Goal: Communication & Community: Answer question/provide support

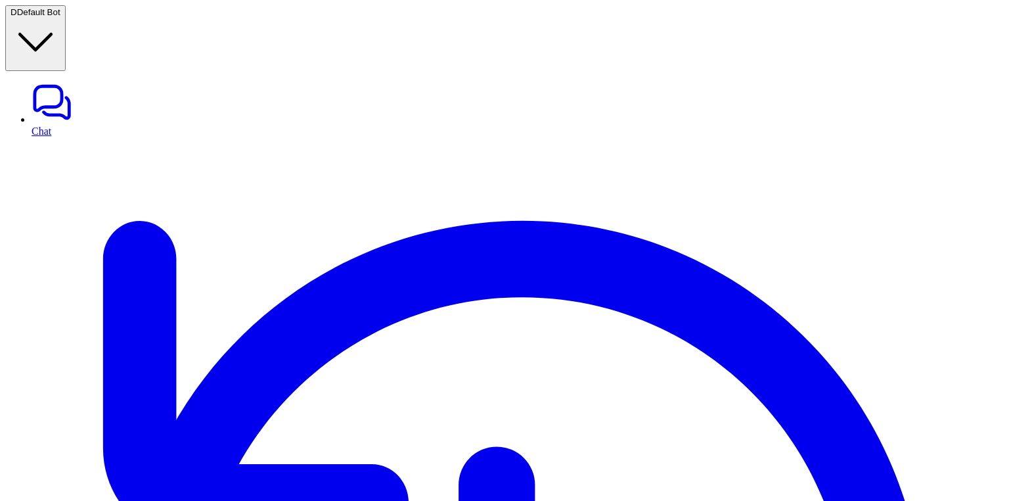
type input "**********"
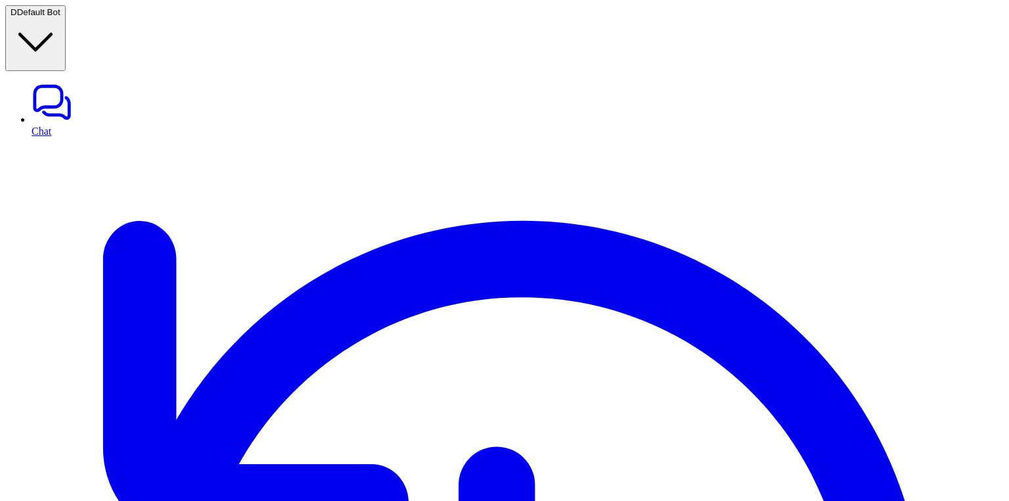
type input "**********"
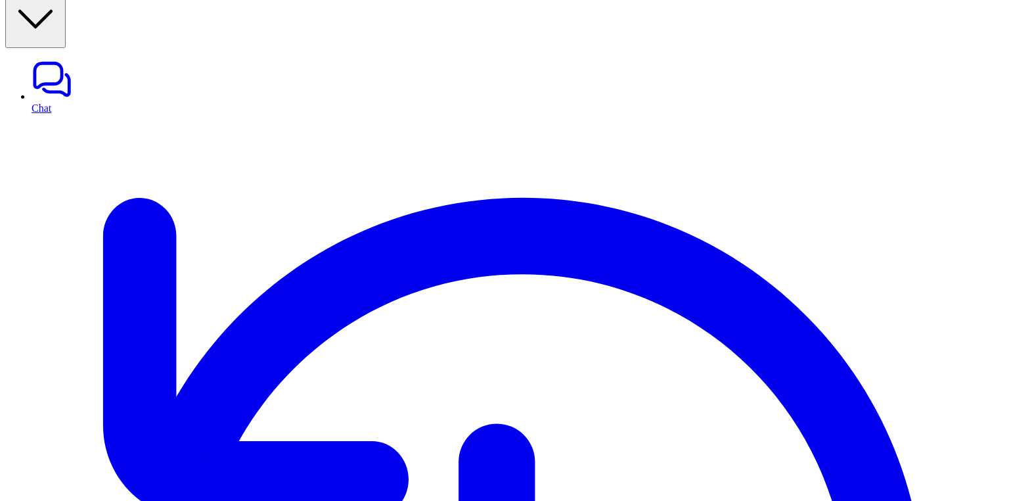
click at [99, 58] on link "Chat" at bounding box center [518, 85] width 972 height 55
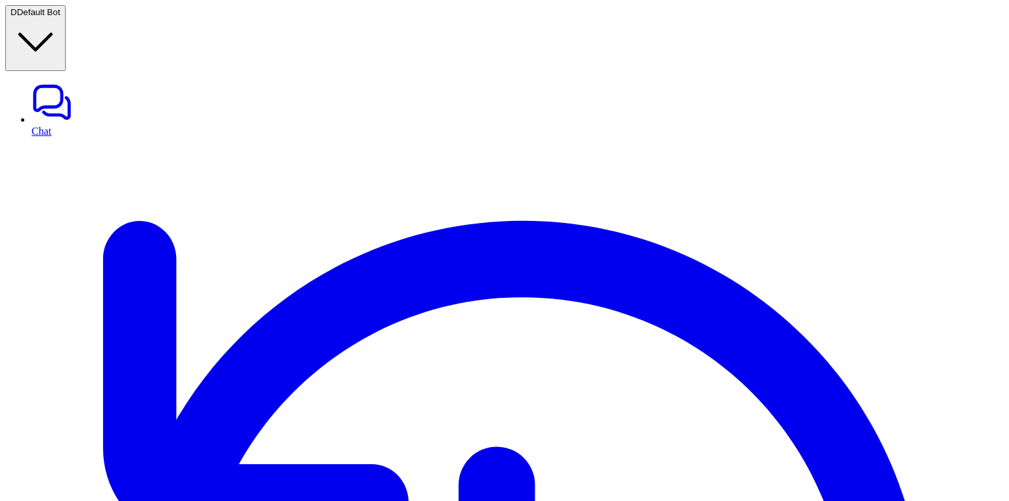
type textarea "**********"
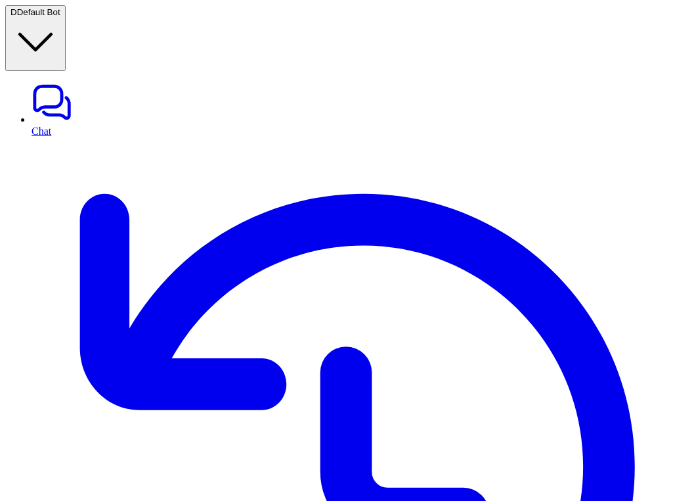
paste div
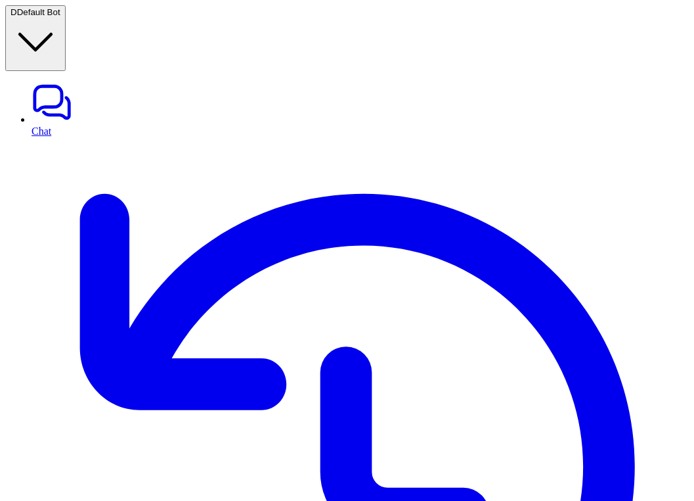
copy div "Are your products tested for heavy metals, pesticides, and microbes? D"
paste div
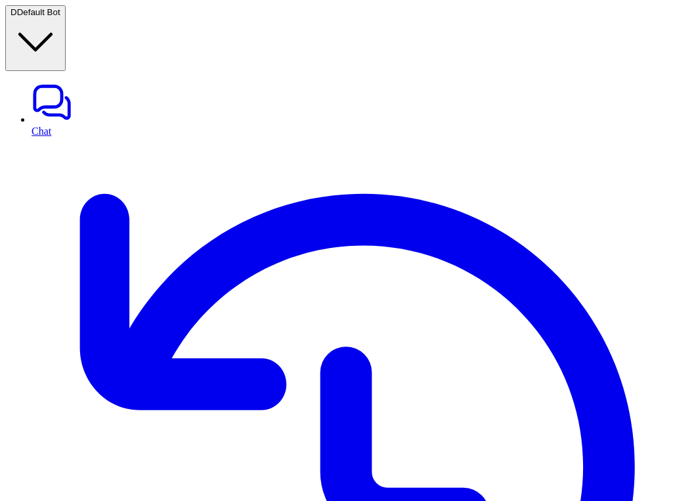
copy div "Are your products tested for heavy metals, pesticides, and microbes? D"
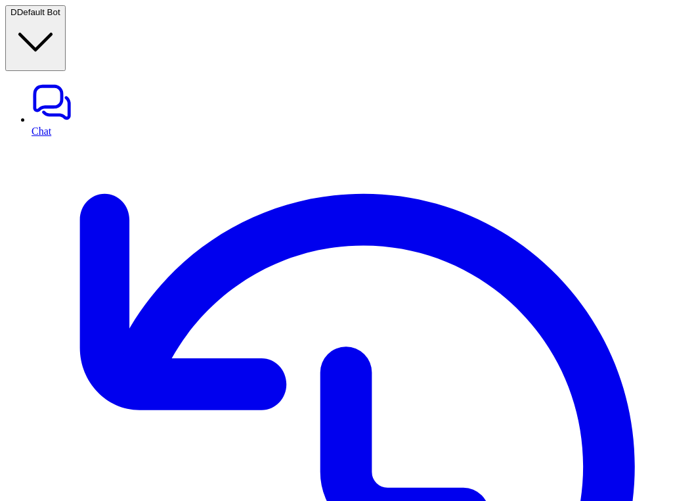
copy div "Are your products tested for heavy metals, pesticides, and microbes? D"
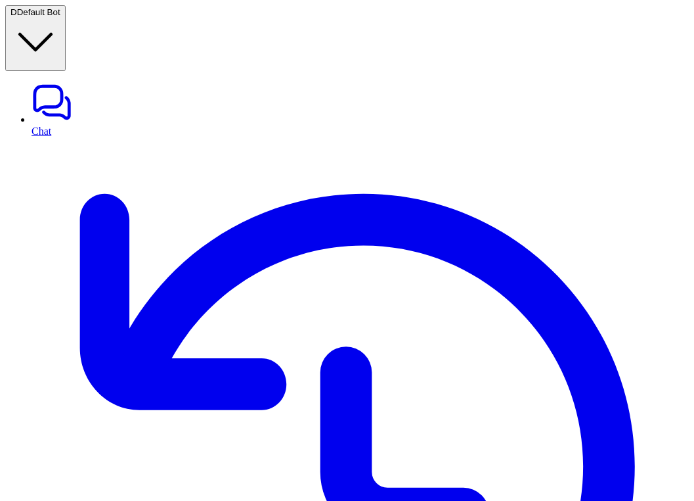
copy div "Are your products tested for heavy metals, pesticides, and microbes? D"
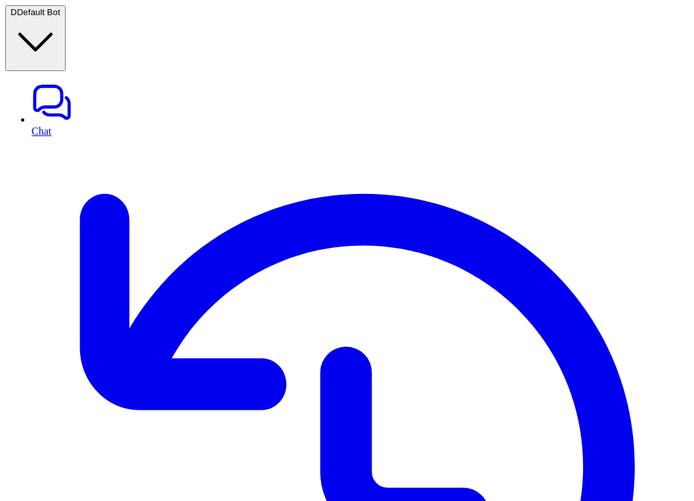
paste div
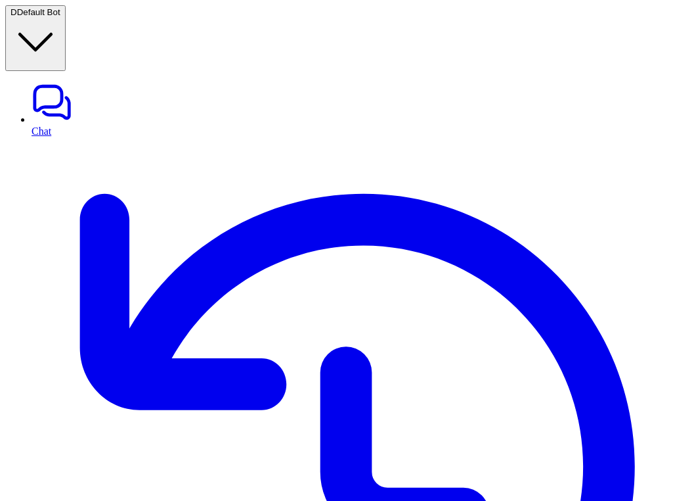
copy div "Are your products tested for heavy metals, pesticides, and microbes? D"
paste div
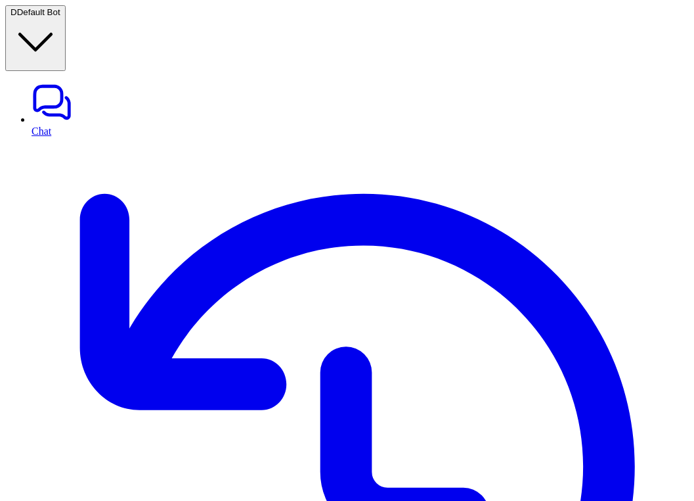
copy div "Are your products tested for heavy metals, pesticides, and microbes? D"
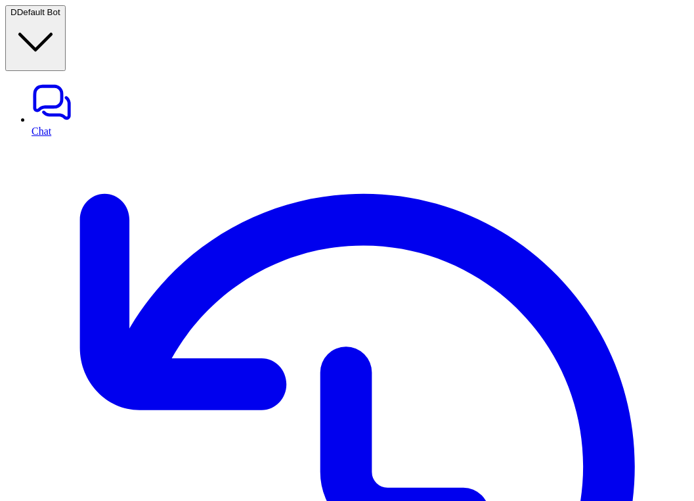
copy div "Are your products tested for heavy metals, pesticides, and microbes? D"
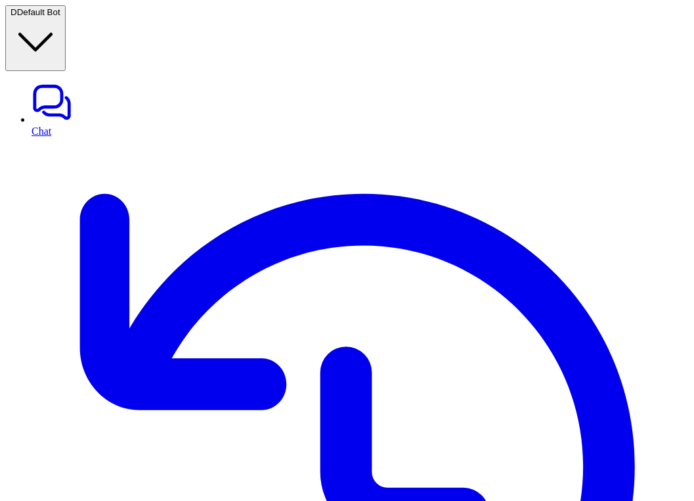
copy div "Are your products tested for heavy metals, pesticides, and microbes? D"
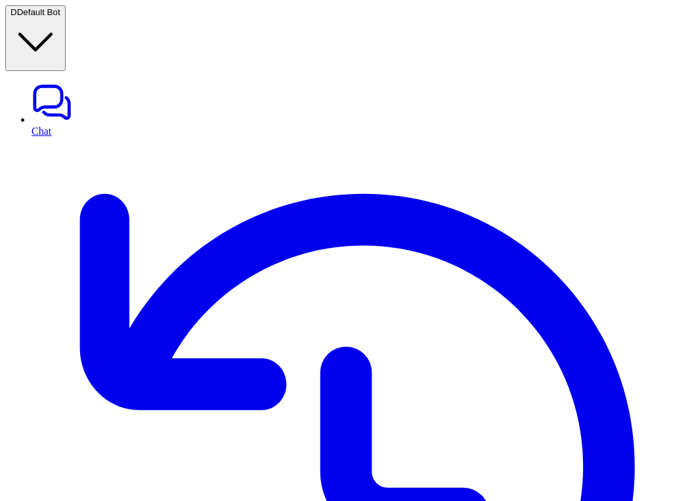
scroll to position [520, 0]
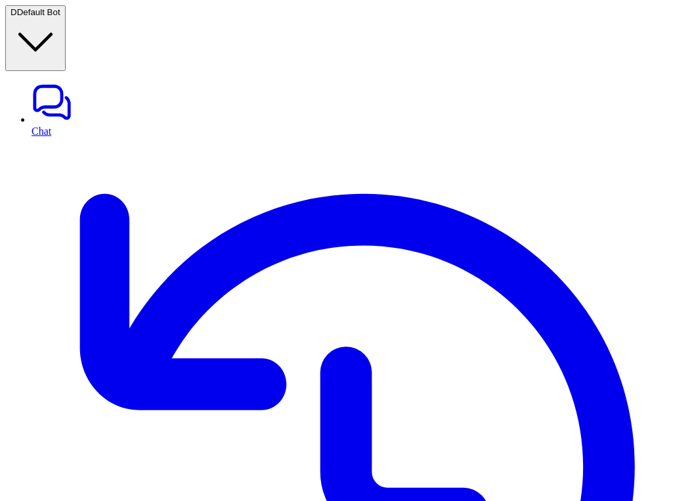
copy div "Are your products tested for heavy metals, pesticides, and microbes? D"
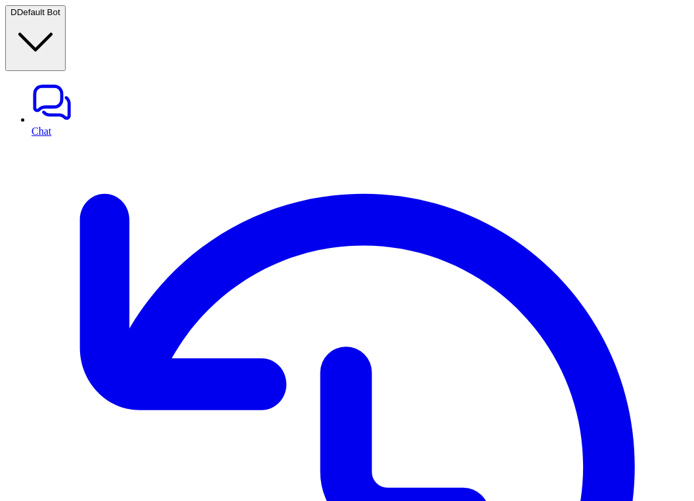
paste div
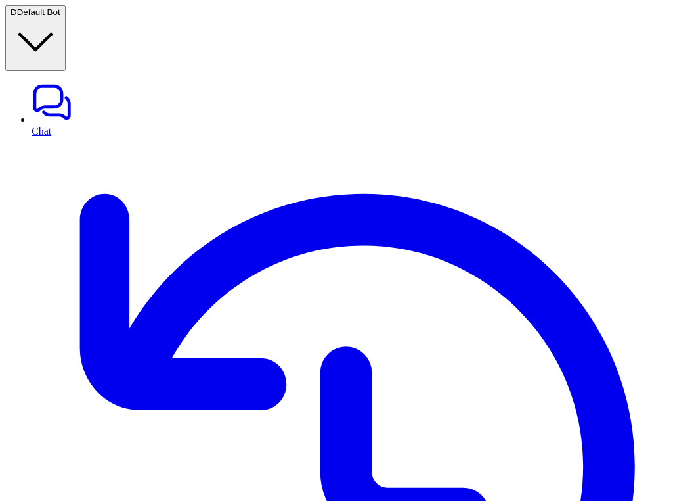
scroll to position [35, 0]
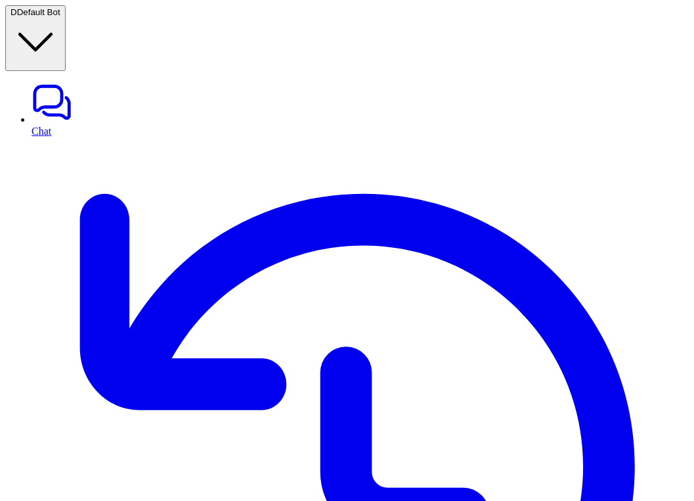
scroll to position [633, 0]
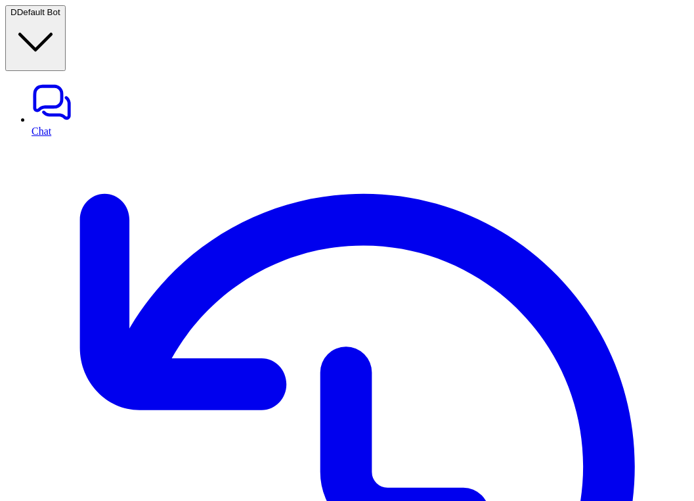
scroll to position [756, 0]
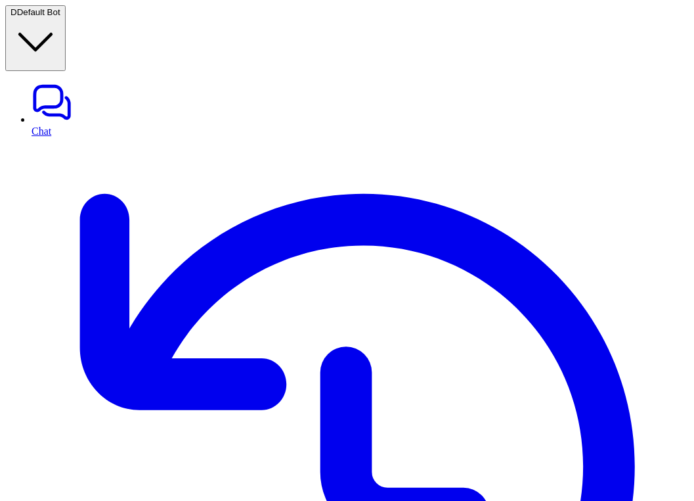
paste input "**********"
type input "**********"
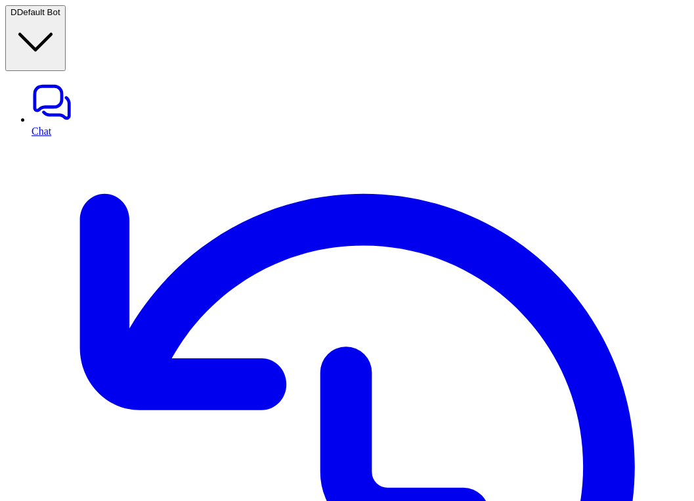
scroll to position [0, 0]
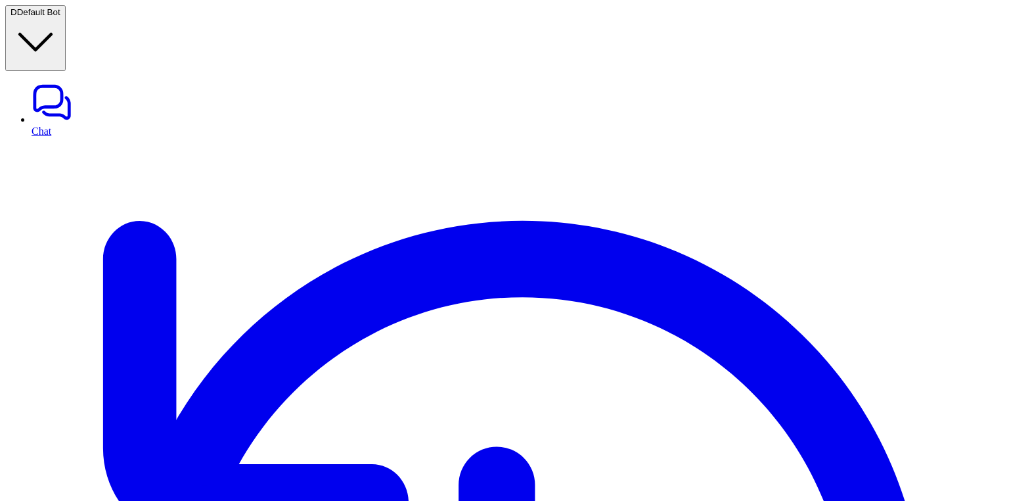
paste input "**********"
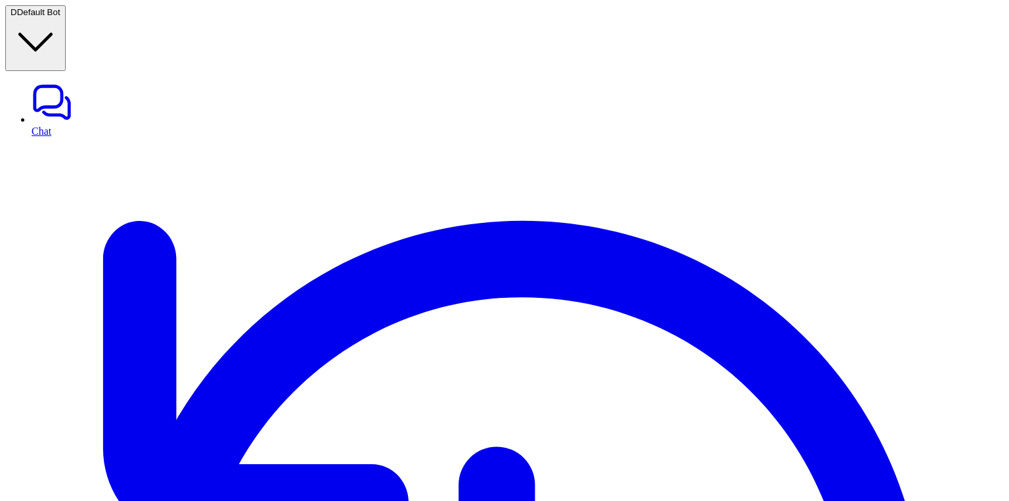
scroll to position [0, 173]
type input "**********"
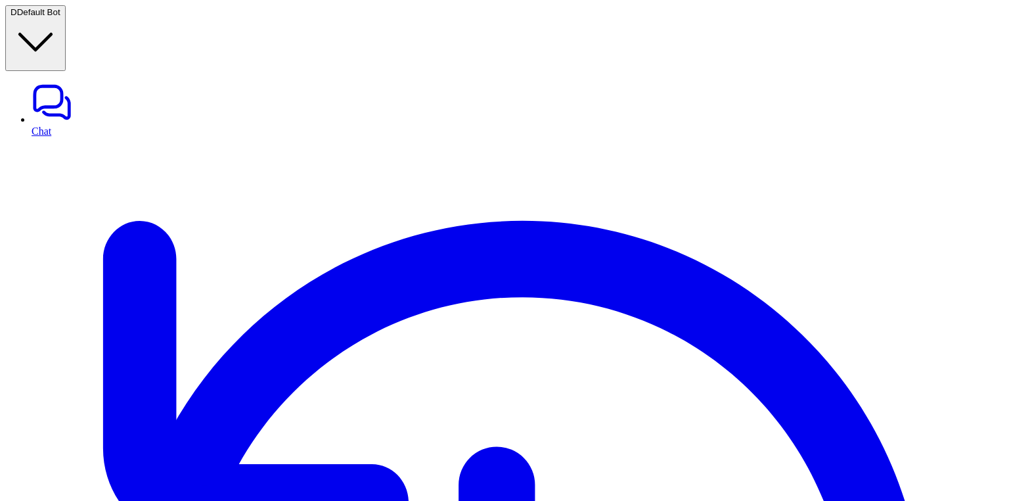
type input "*********"
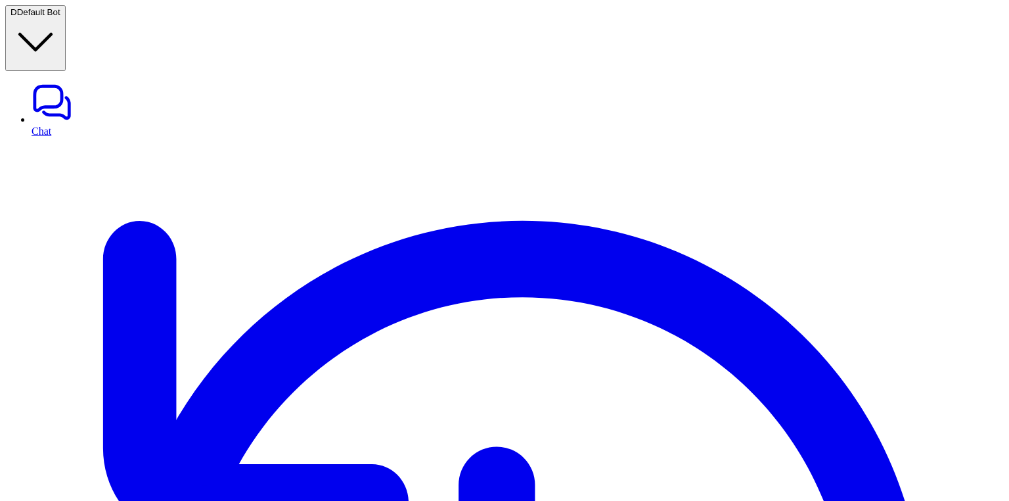
type input "**********"
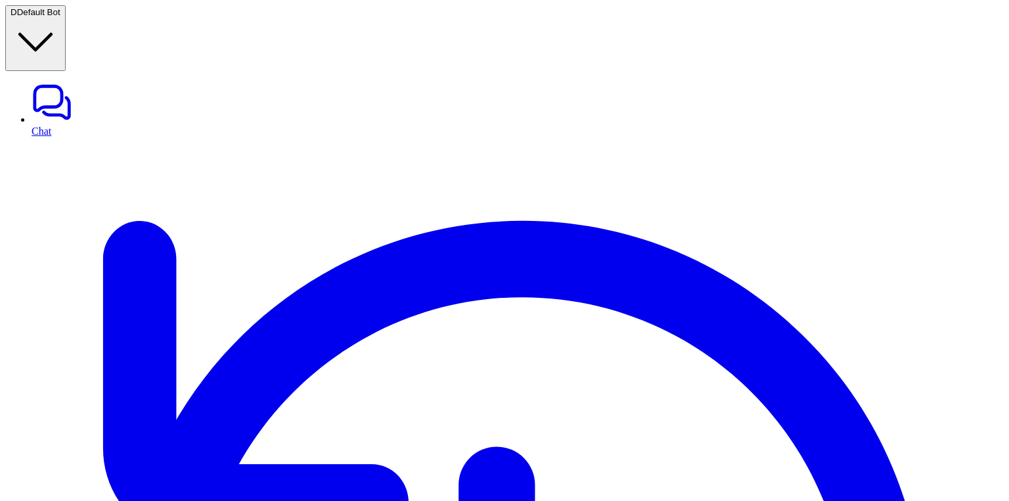
type input "*********"
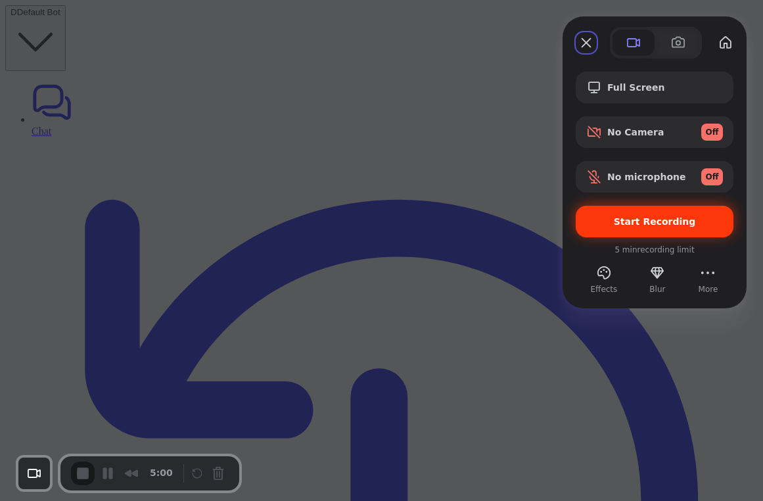
click at [663, 221] on span "Start Recording" at bounding box center [654, 221] width 82 height 11
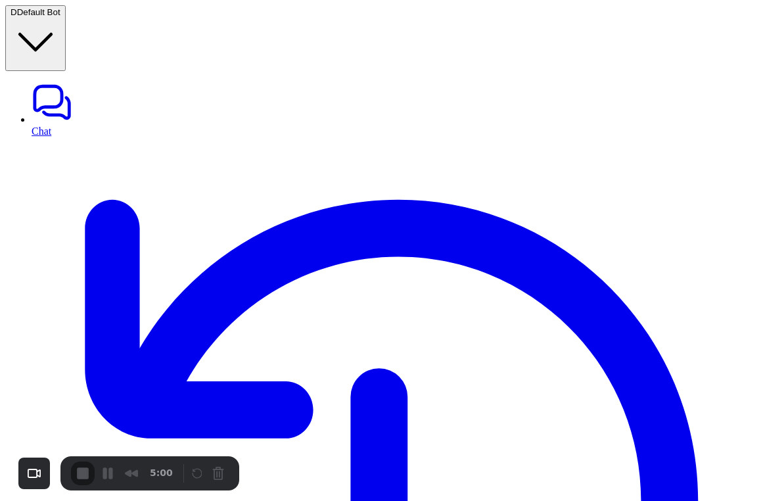
click at [217, 479] on div "Recorder controls - play pause" at bounding box center [208, 472] width 39 height 21
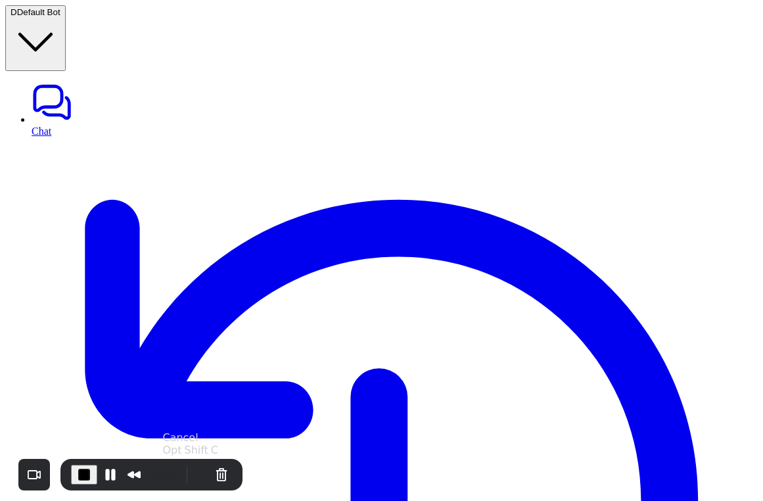
click at [217, 479] on button "Cancel Recording" at bounding box center [221, 474] width 21 height 21
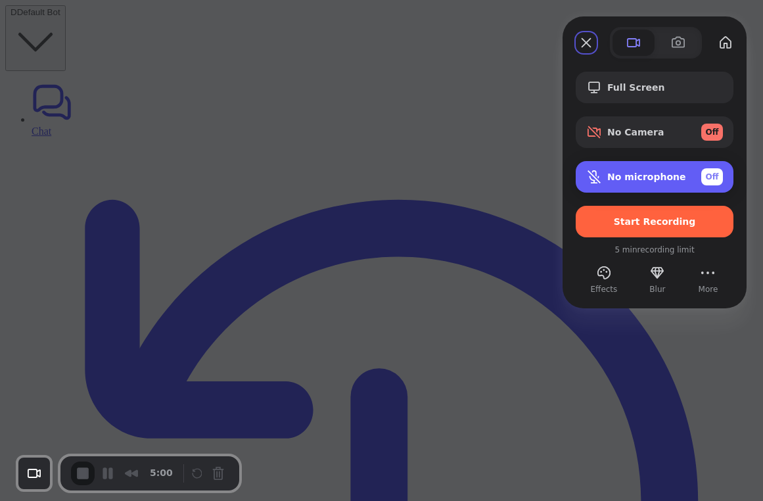
click at [606, 183] on div "Microphone options" at bounding box center [596, 177] width 21 height 16
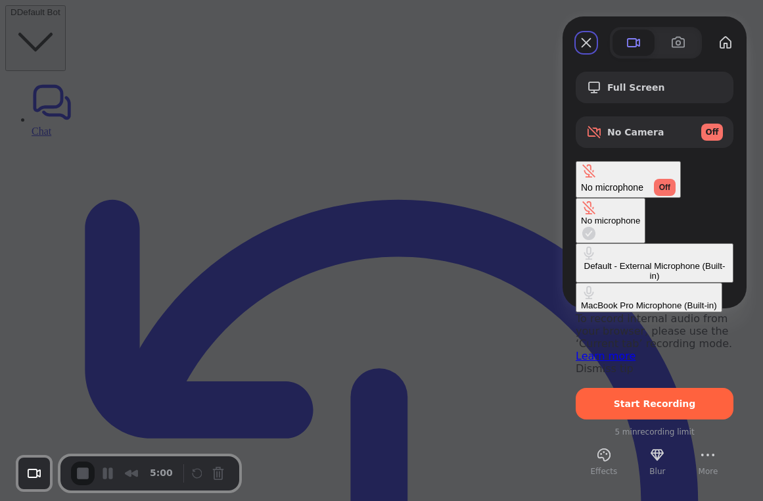
click at [581, 261] on div "Default - External Microphone (Built-in)" at bounding box center [654, 271] width 147 height 20
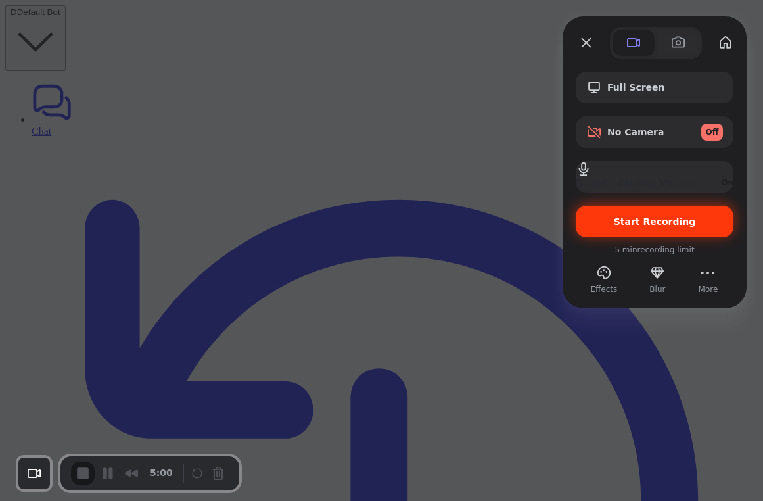
click at [619, 225] on span "Start Recording" at bounding box center [654, 221] width 82 height 11
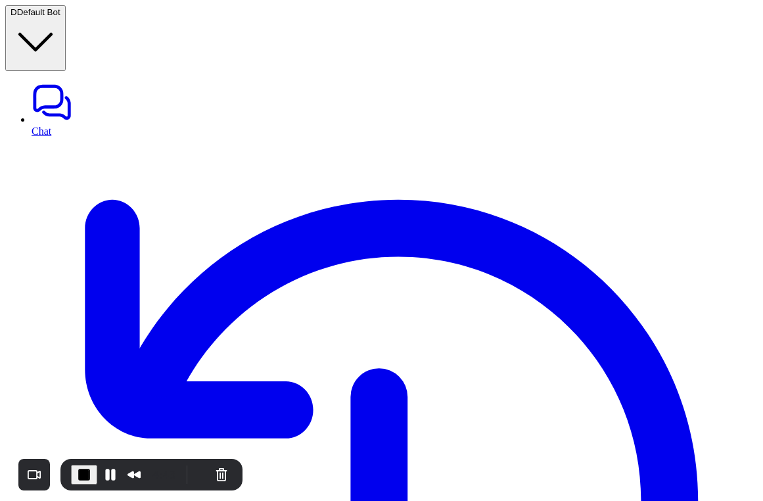
paste div
click at [104, 476] on button "Pause Recording" at bounding box center [110, 474] width 21 height 21
click at [106, 476] on span "Play Recording" at bounding box center [108, 474] width 16 height 16
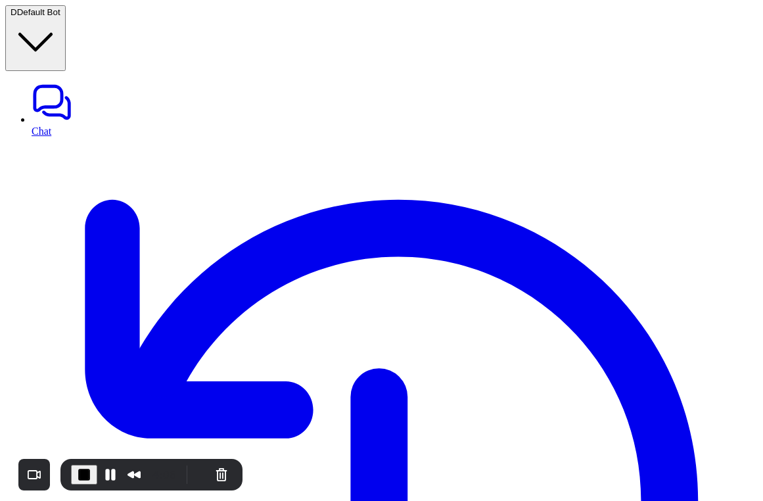
copy div "Are your products tested for heavy metals, pesticides, and microbes? D"
paste div
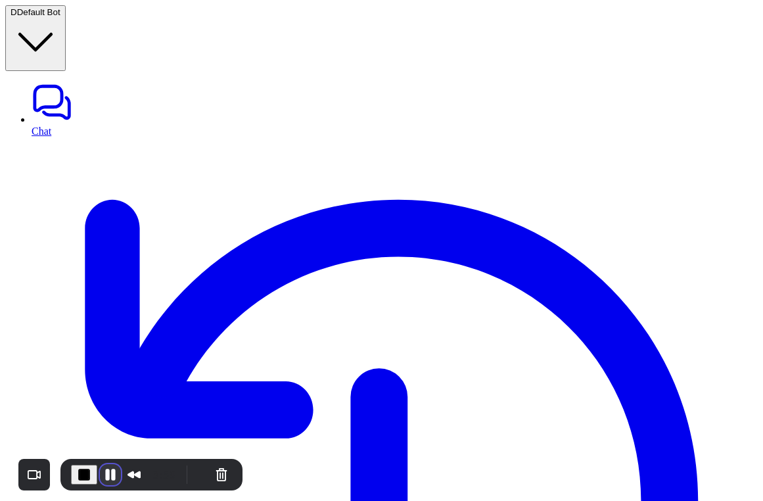
click at [104, 470] on button "Pause Recording" at bounding box center [110, 474] width 21 height 21
click at [107, 474] on span "Play Recording" at bounding box center [108, 474] width 16 height 16
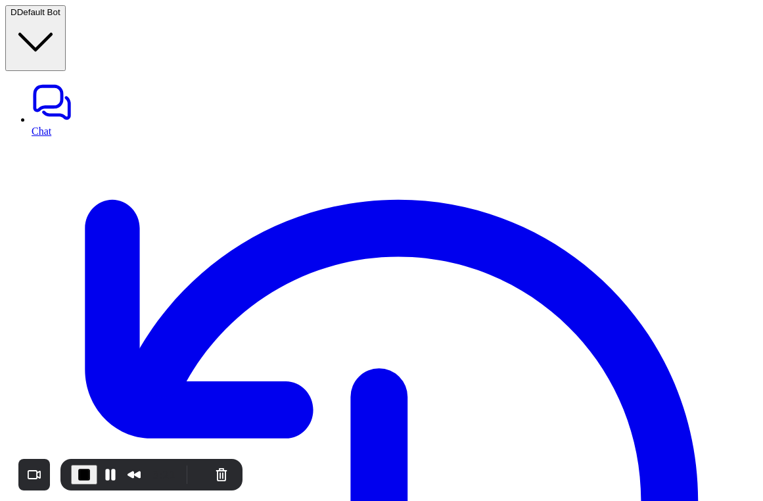
copy div "Are your products tested for heavy metals, pesticides, and microbes? D"
click at [110, 469] on button "Pause Recording" at bounding box center [110, 474] width 21 height 21
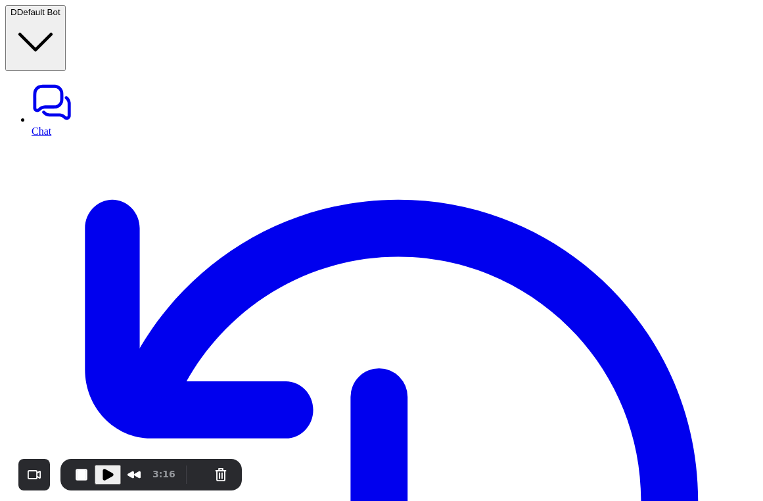
scroll to position [171, 0]
click at [107, 472] on span "Play Recording" at bounding box center [108, 474] width 16 height 16
click at [102, 479] on button "Pause Recording" at bounding box center [110, 474] width 21 height 21
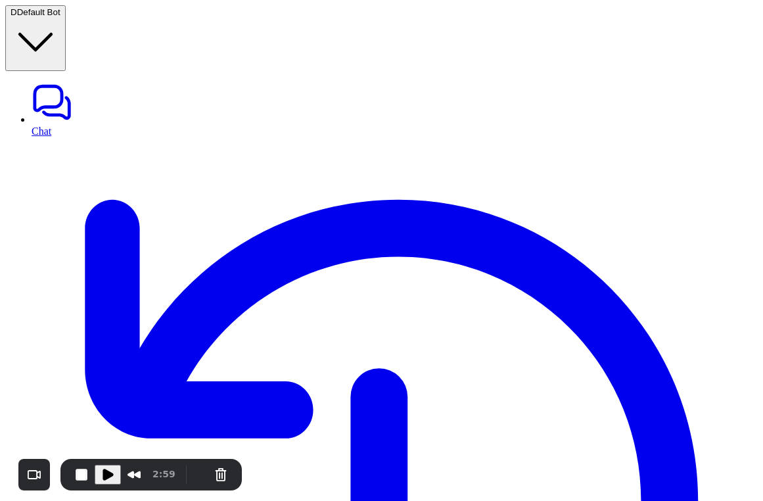
scroll to position [446, 0]
click at [111, 468] on span "Play Recording" at bounding box center [108, 474] width 16 height 16
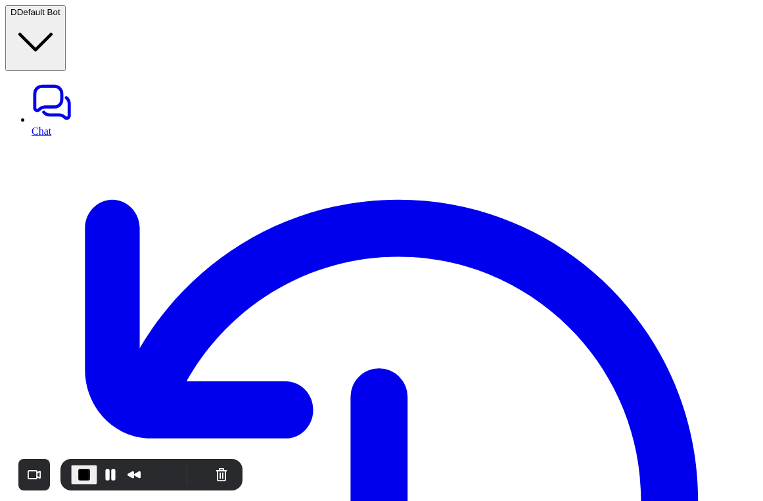
copy div "how [PERSON_NAME] daily tools? D"
click at [108, 473] on button "Pause Recording" at bounding box center [110, 474] width 21 height 21
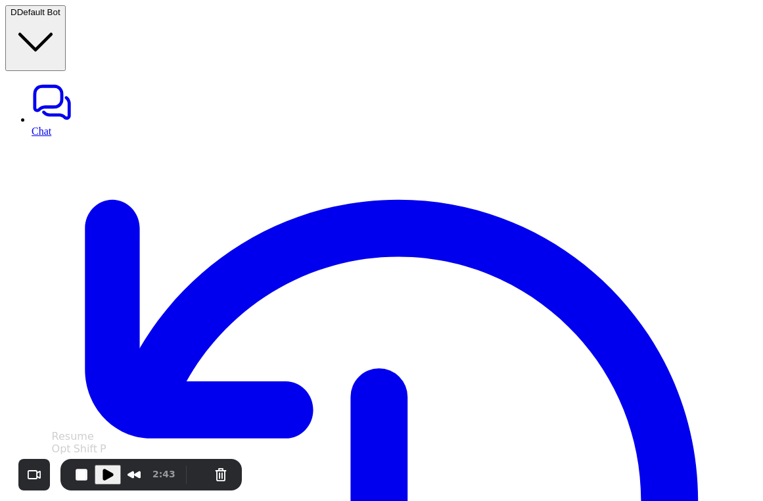
click at [108, 475] on span "Play Recording" at bounding box center [108, 474] width 16 height 16
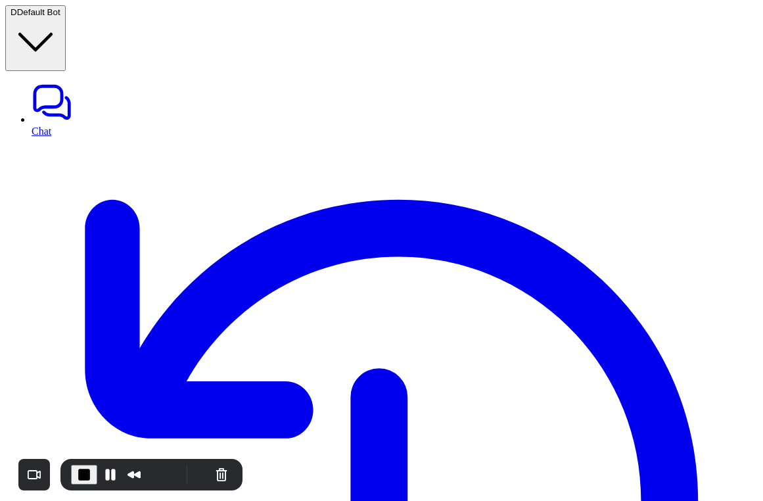
click at [103, 476] on button "Pause Recording" at bounding box center [110, 474] width 21 height 21
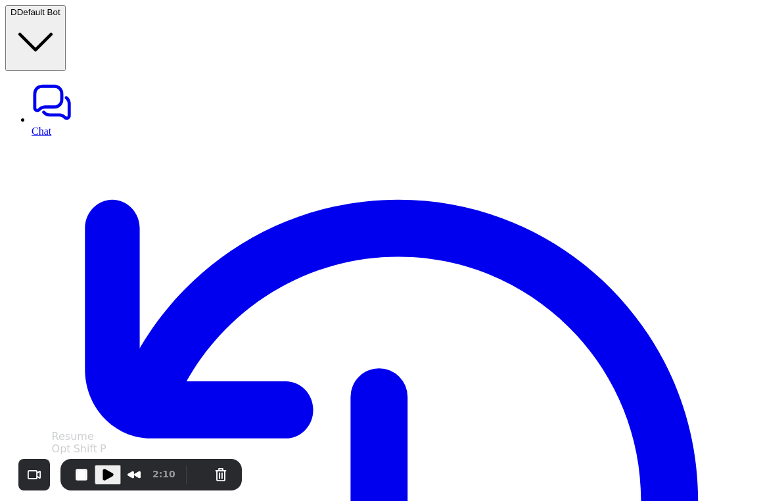
click at [108, 474] on span "Play Recording" at bounding box center [108, 474] width 16 height 16
click at [108, 472] on button "Pause Recording" at bounding box center [110, 474] width 21 height 21
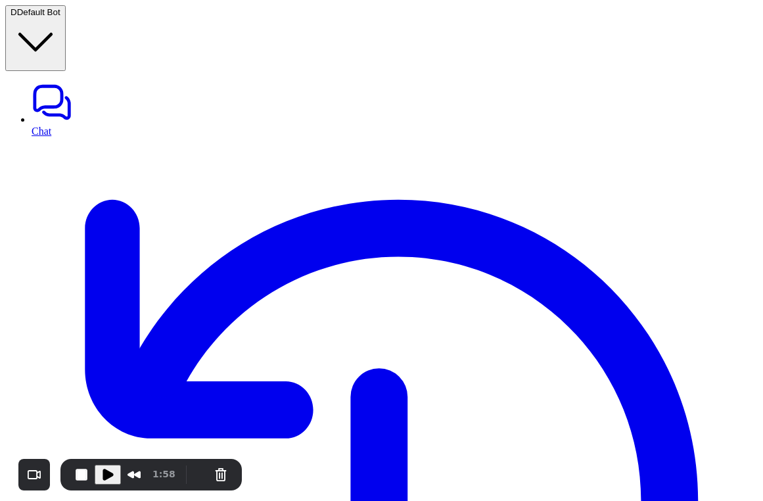
click at [112, 467] on span "Play Recording" at bounding box center [108, 474] width 16 height 16
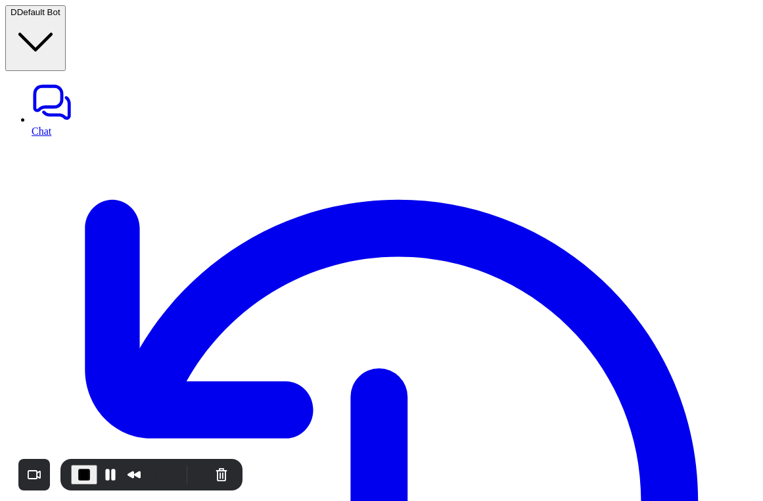
click at [111, 471] on button "Pause Recording" at bounding box center [110, 474] width 21 height 21
click at [100, 476] on span "Play Recording" at bounding box center [108, 474] width 16 height 16
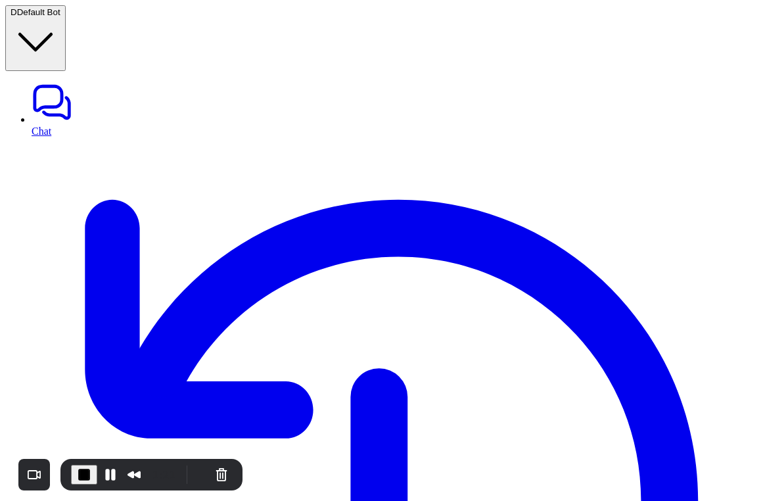
copy div "How to onboarding a new aircraft? D"
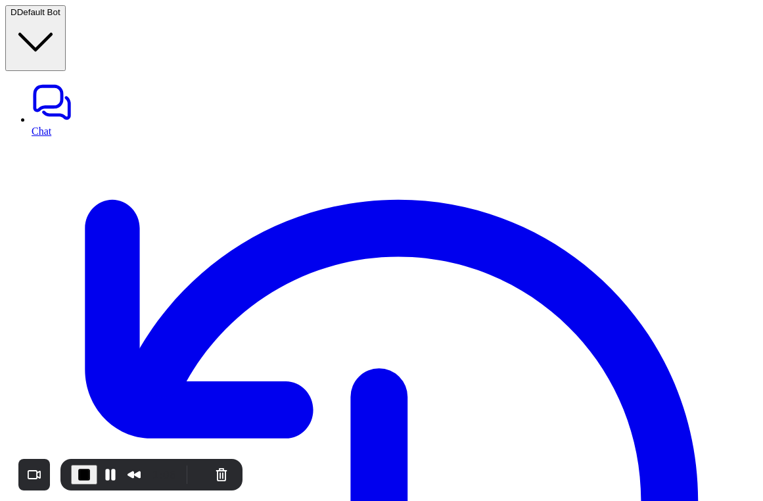
scroll to position [843, 0]
click at [87, 472] on span "End Recording" at bounding box center [84, 474] width 16 height 16
